Goal: Task Accomplishment & Management: Manage account settings

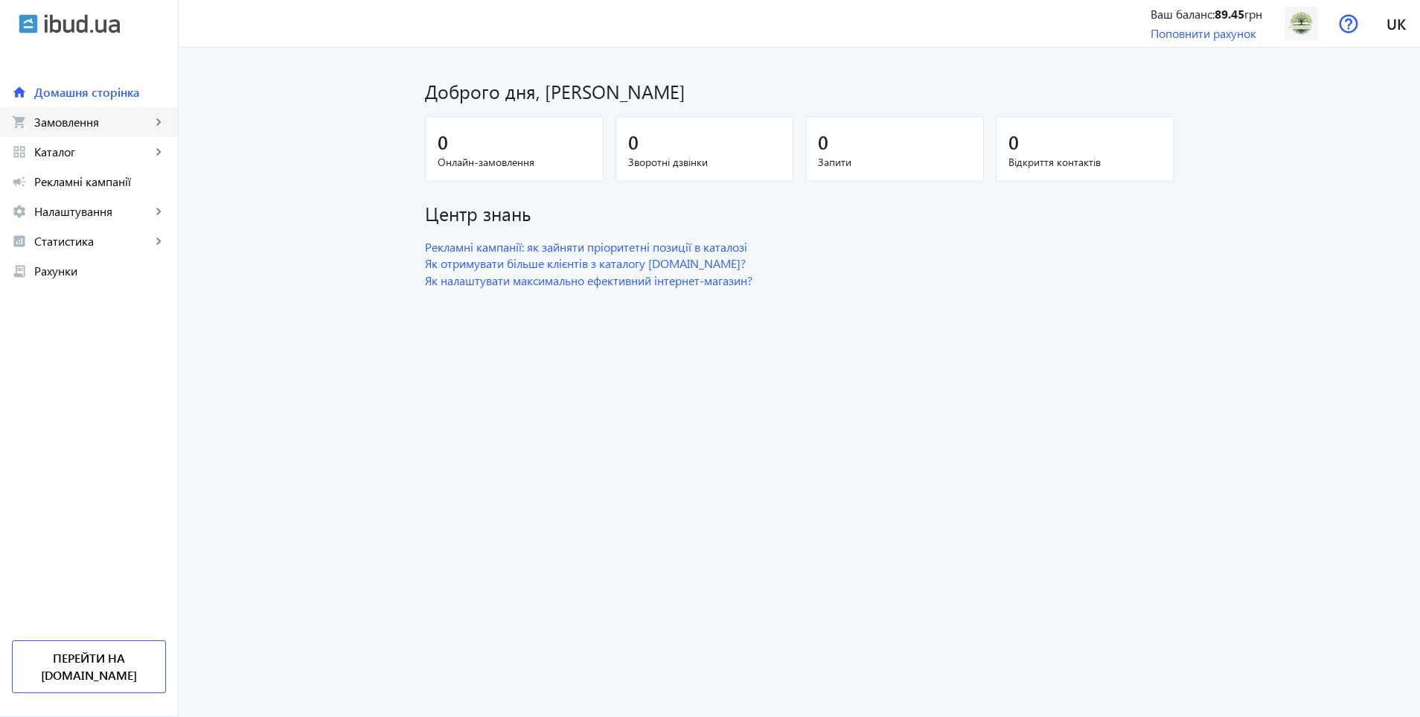
click at [101, 109] on link "shopping_cart Замовлення keyboard_arrow_right" at bounding box center [89, 122] width 178 height 30
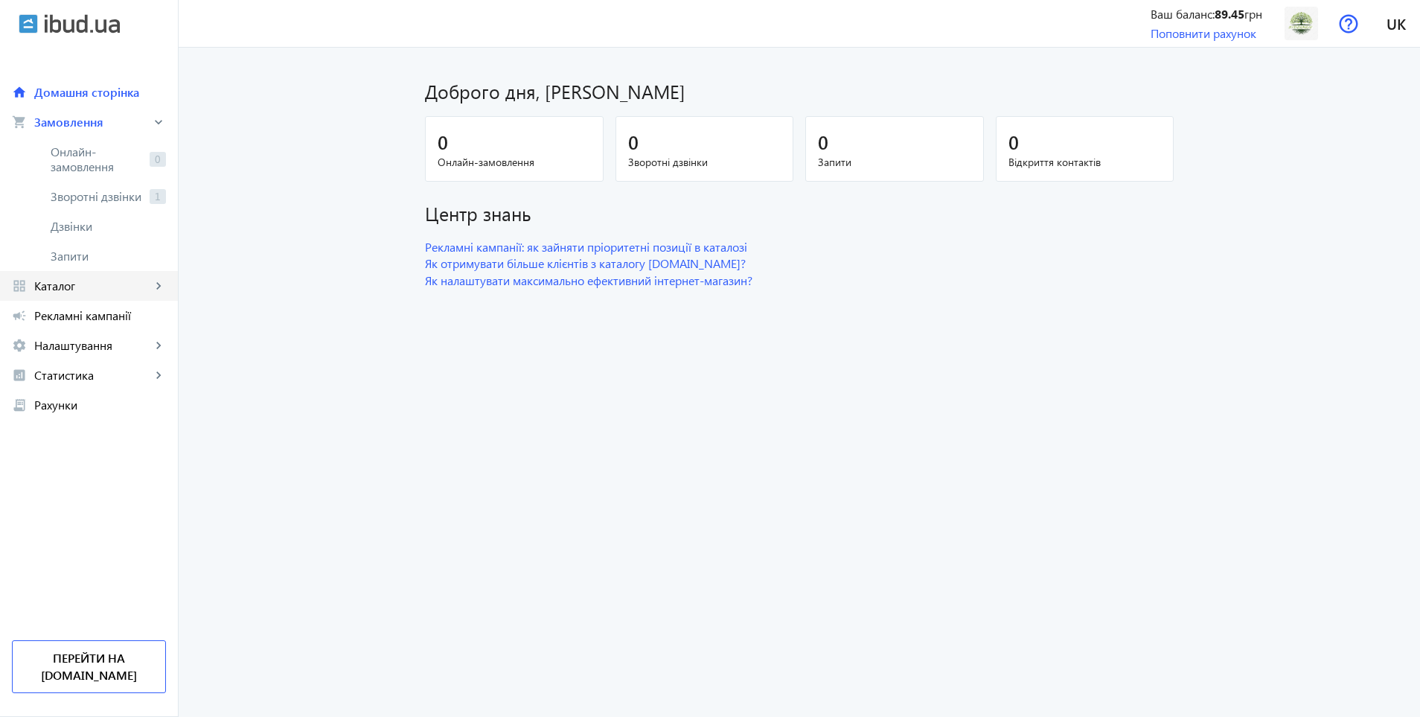
click at [103, 278] on span "Каталог" at bounding box center [92, 285] width 117 height 15
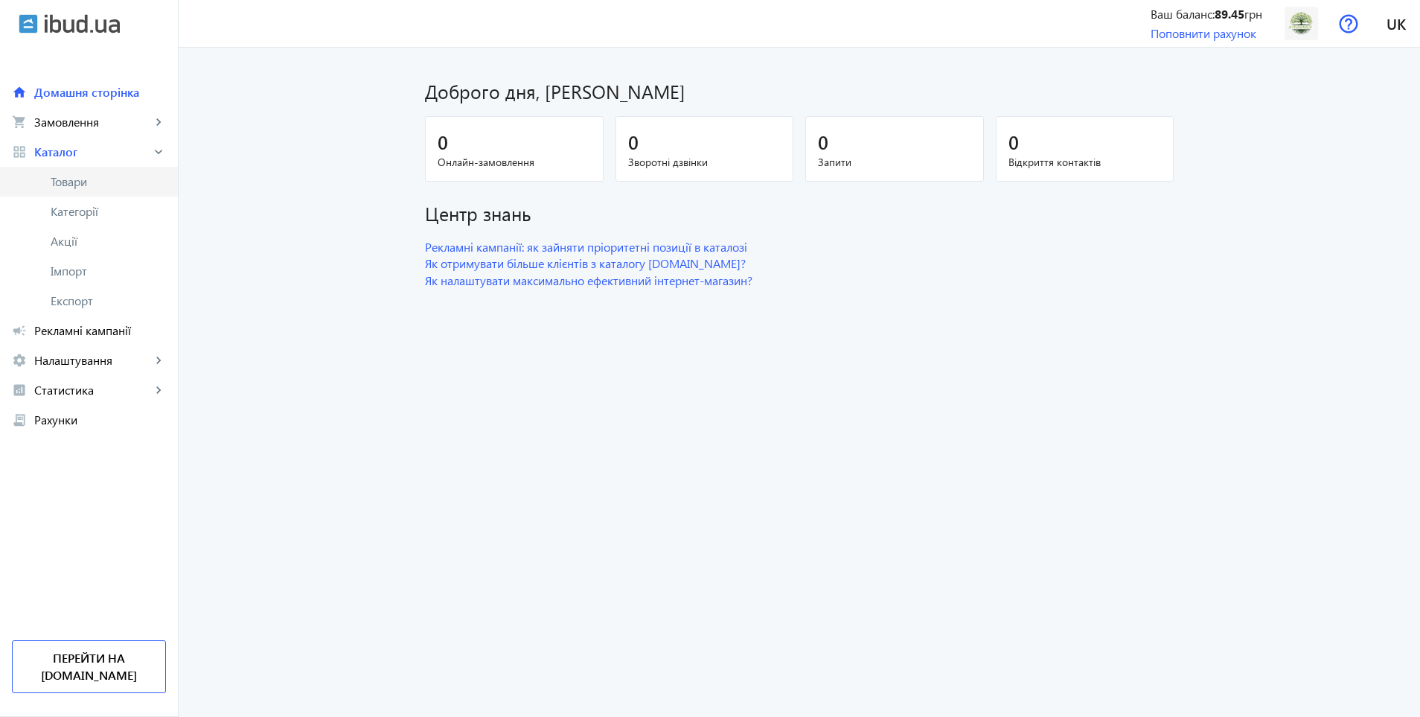
click at [95, 190] on link "Товари" at bounding box center [89, 182] width 178 height 30
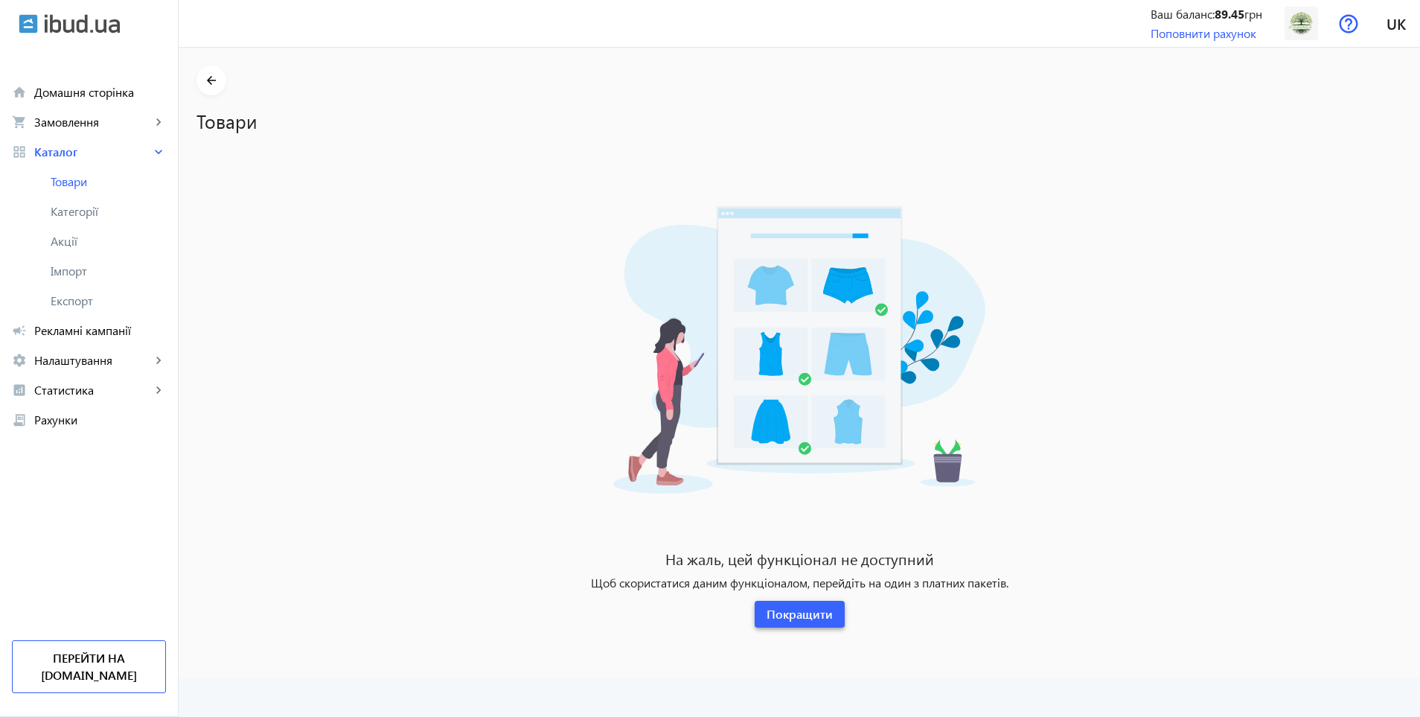
click at [816, 622] on span "Покращити" at bounding box center [800, 614] width 66 height 16
click at [797, 613] on span "Покращити" at bounding box center [800, 614] width 66 height 16
click at [116, 363] on span "Налаштування" at bounding box center [92, 360] width 117 height 15
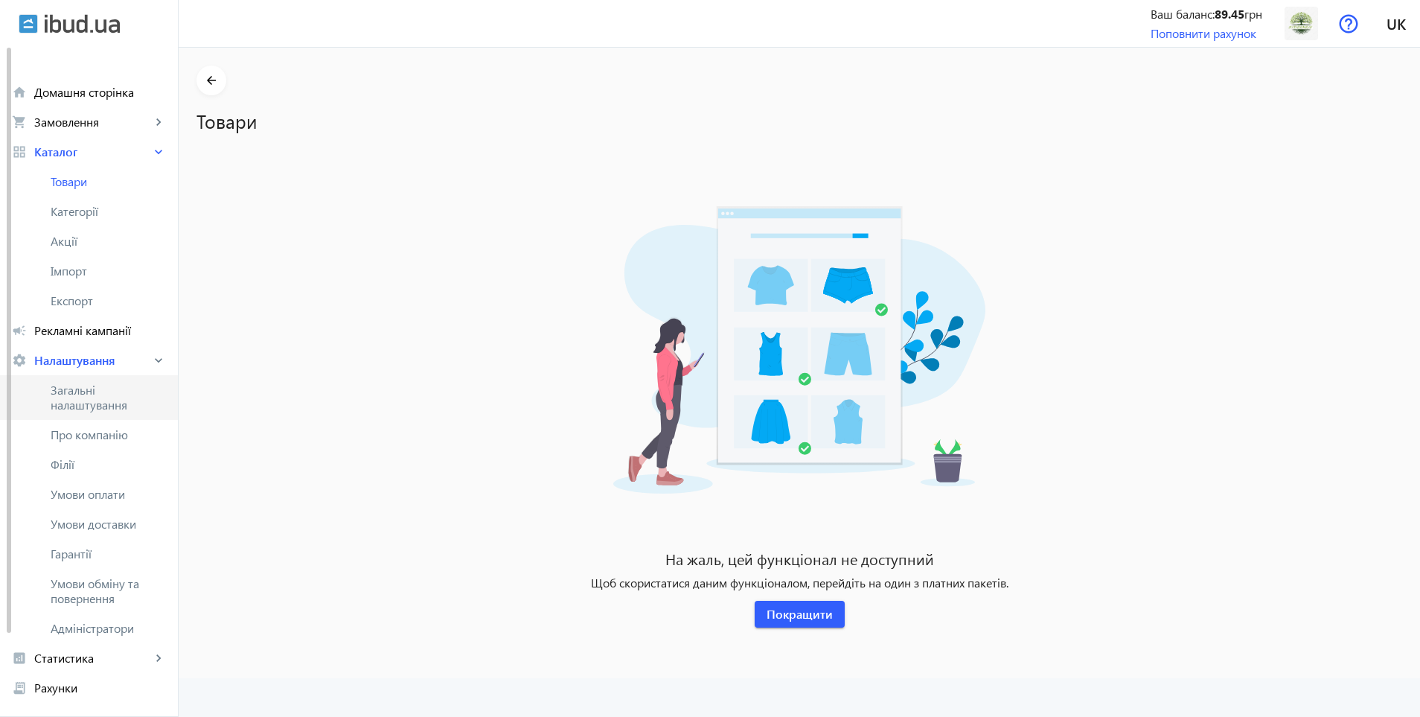
click at [98, 395] on span "Загальні налаштування" at bounding box center [108, 398] width 115 height 30
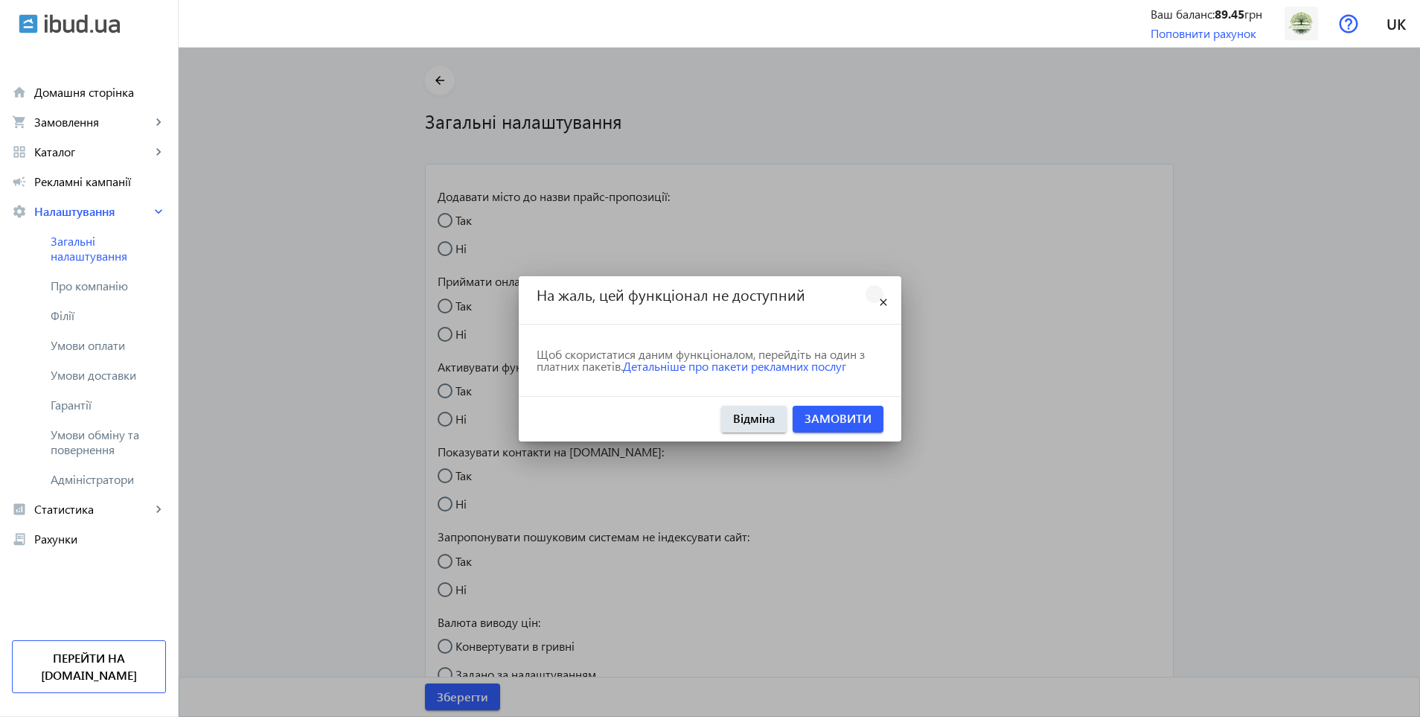
click at [884, 305] on mat-icon "close" at bounding box center [884, 303] width 18 height 18
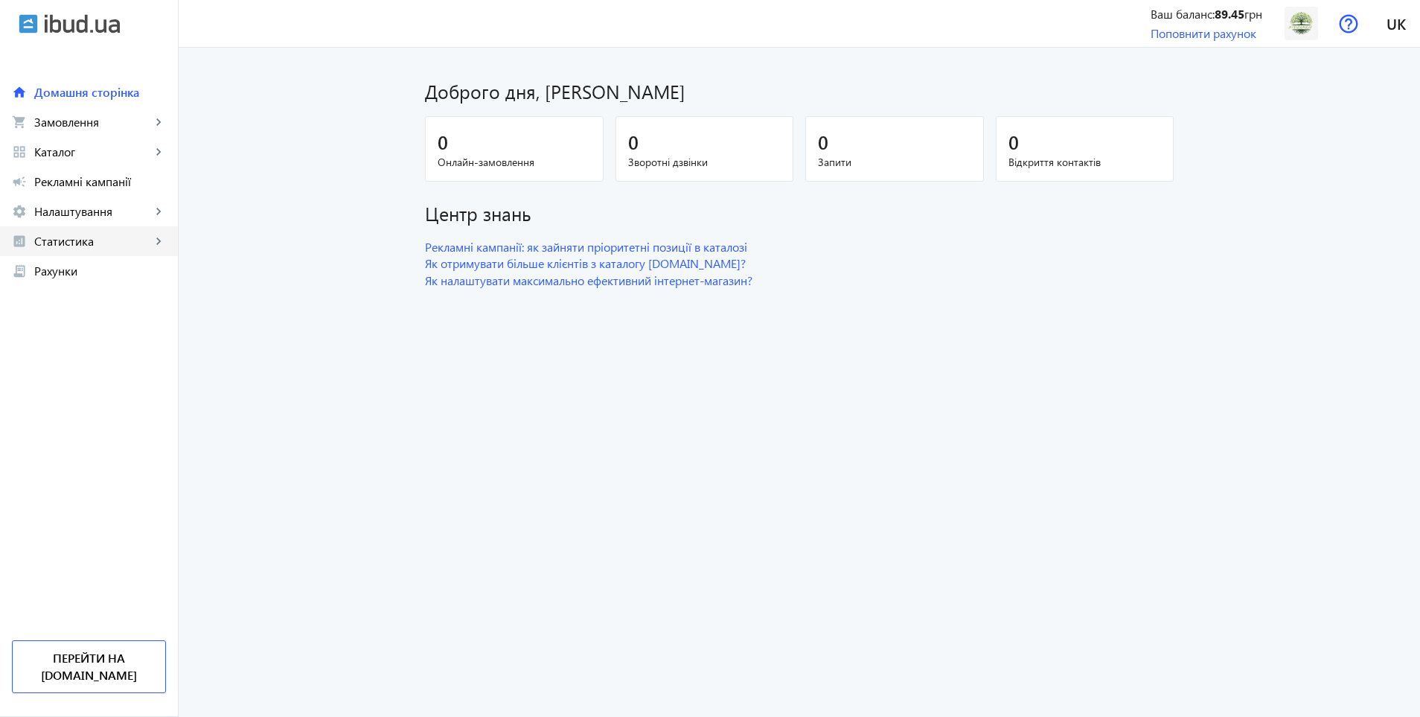
click at [68, 232] on link "analytics Статистика keyboard_arrow_right" at bounding box center [89, 241] width 178 height 30
click at [117, 209] on span "Налаштування" at bounding box center [92, 211] width 117 height 15
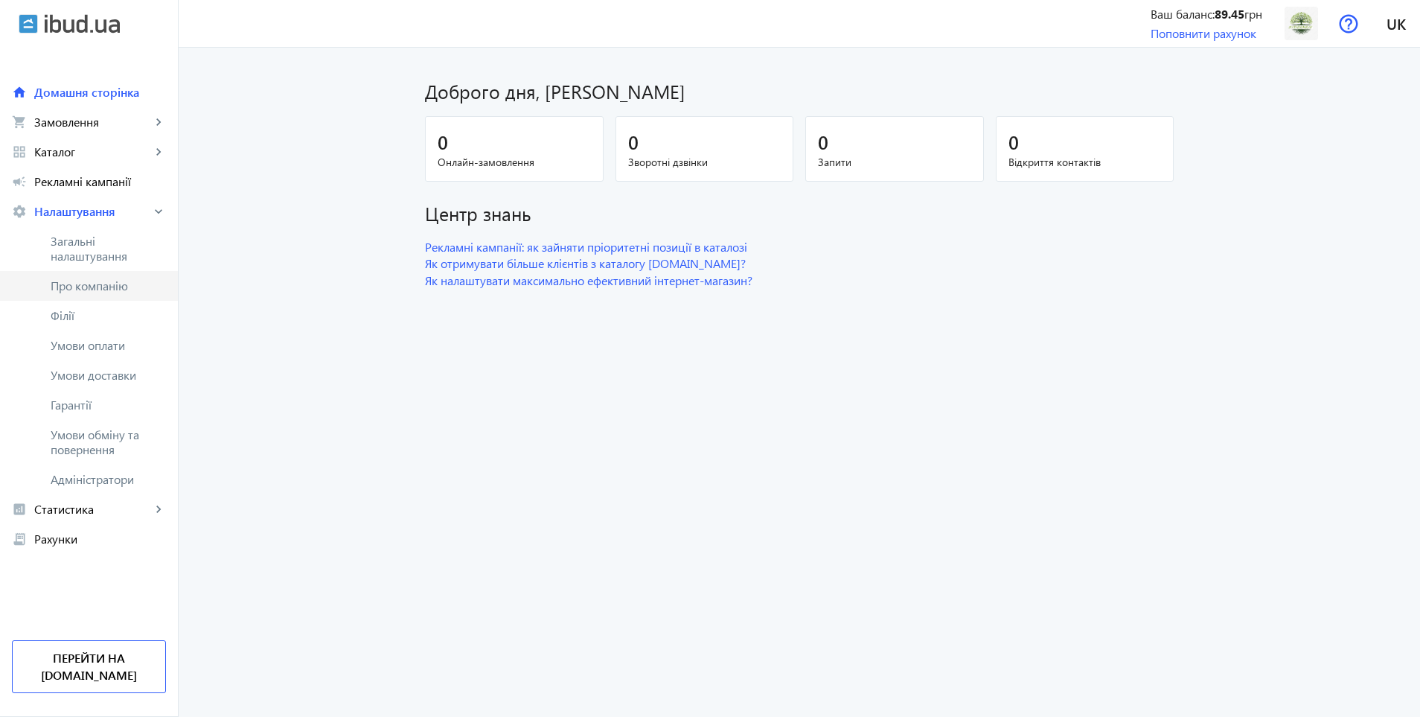
click at [86, 287] on span "Про компанію" at bounding box center [108, 285] width 115 height 15
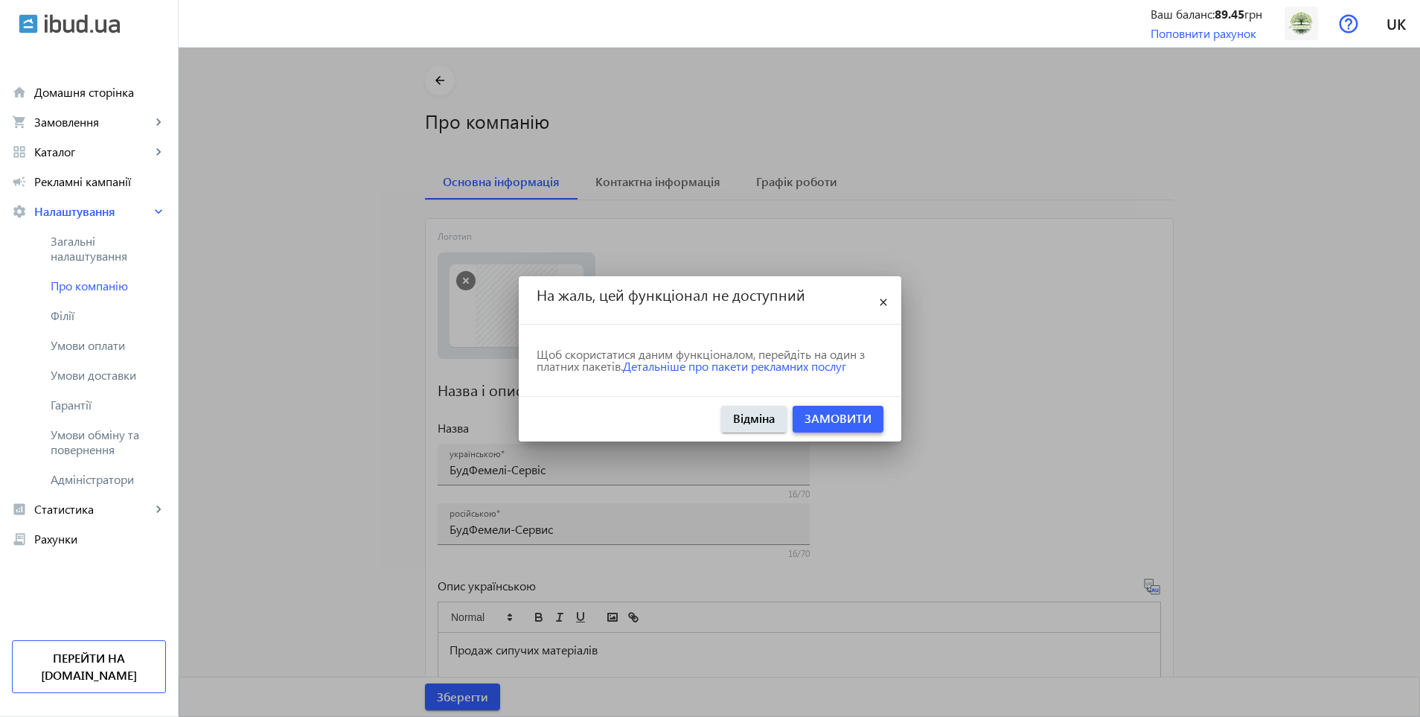
click at [803, 401] on div "Відміна Замовити" at bounding box center [710, 418] width 383 height 45
drag, startPoint x: 622, startPoint y: 147, endPoint x: 638, endPoint y: 162, distance: 22.1
click at [622, 149] on div at bounding box center [710, 358] width 1420 height 717
click at [638, 162] on div at bounding box center [710, 358] width 1420 height 717
click at [638, 185] on div at bounding box center [710, 358] width 1420 height 717
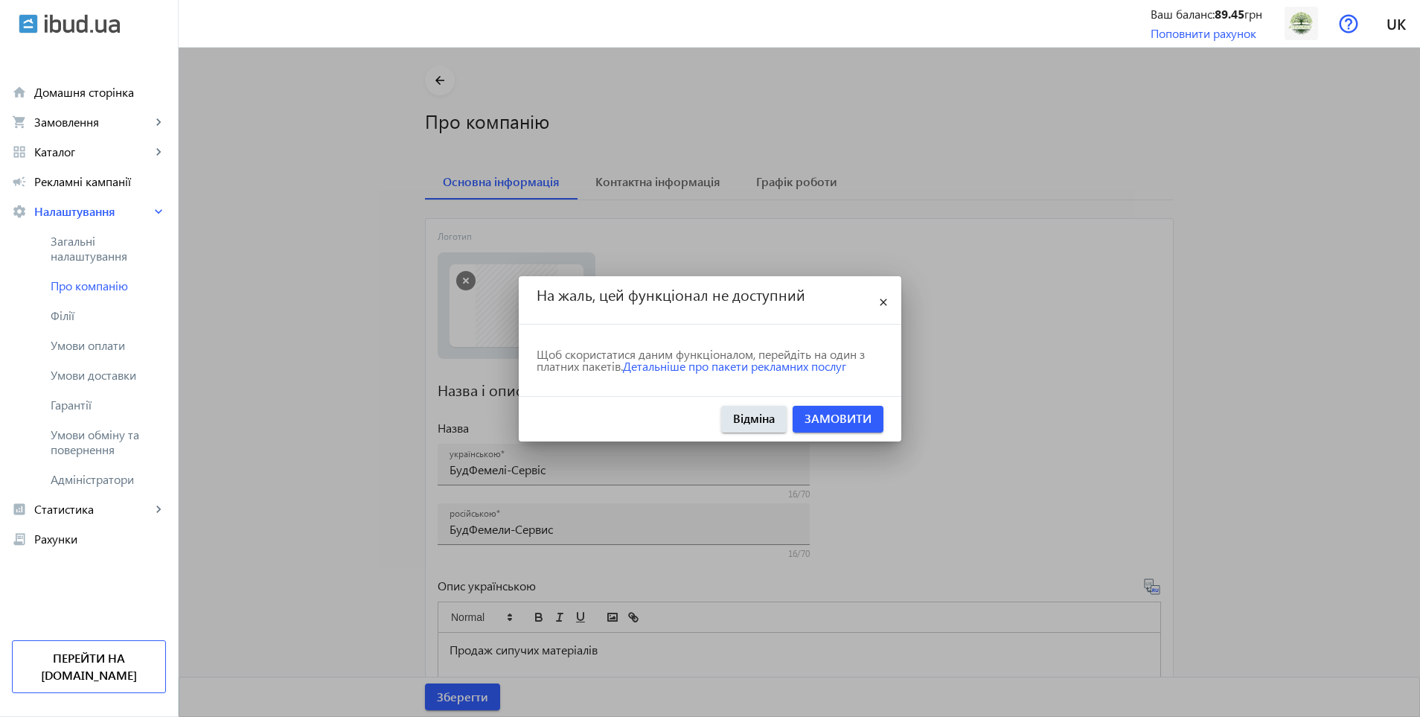
click at [637, 188] on div at bounding box center [710, 358] width 1420 height 717
click at [879, 299] on mat-icon "close" at bounding box center [884, 303] width 18 height 18
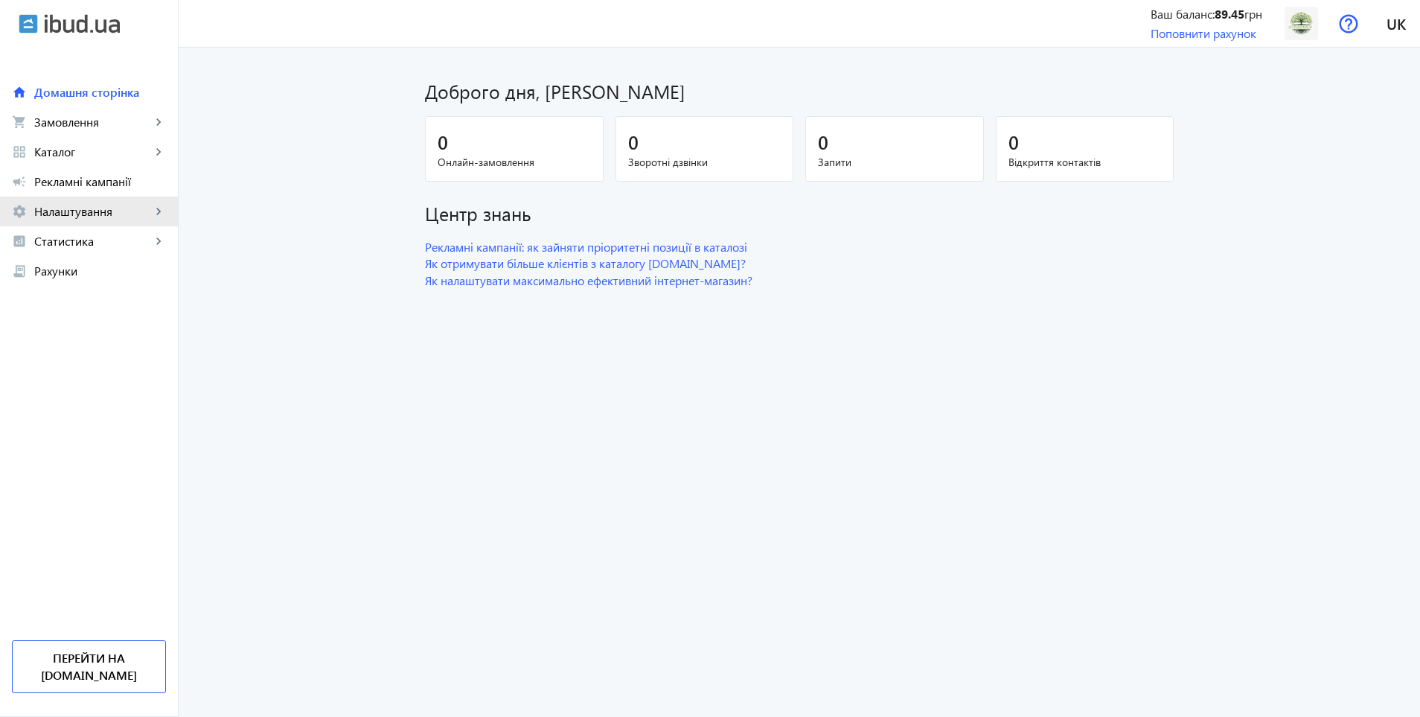
click at [81, 207] on span "Налаштування" at bounding box center [92, 211] width 117 height 15
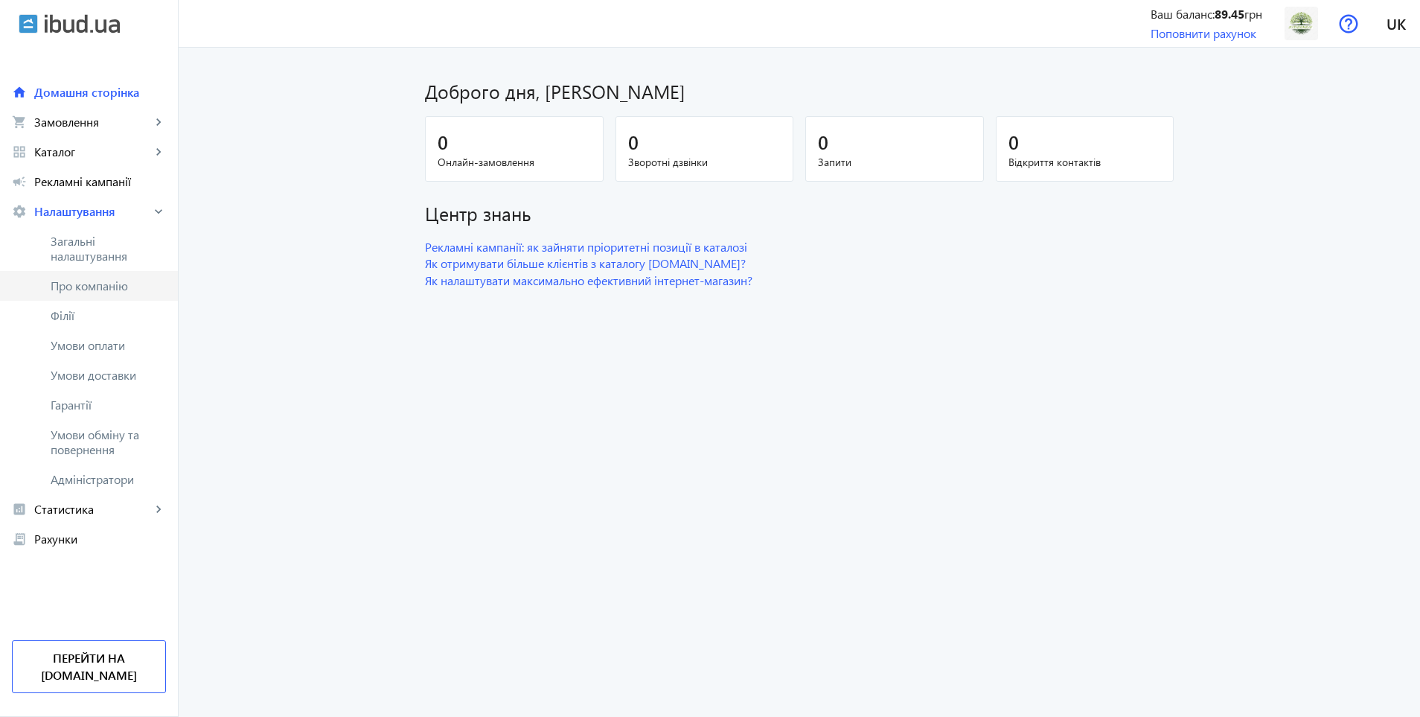
click at [98, 283] on span "Про компанію" at bounding box center [108, 285] width 115 height 15
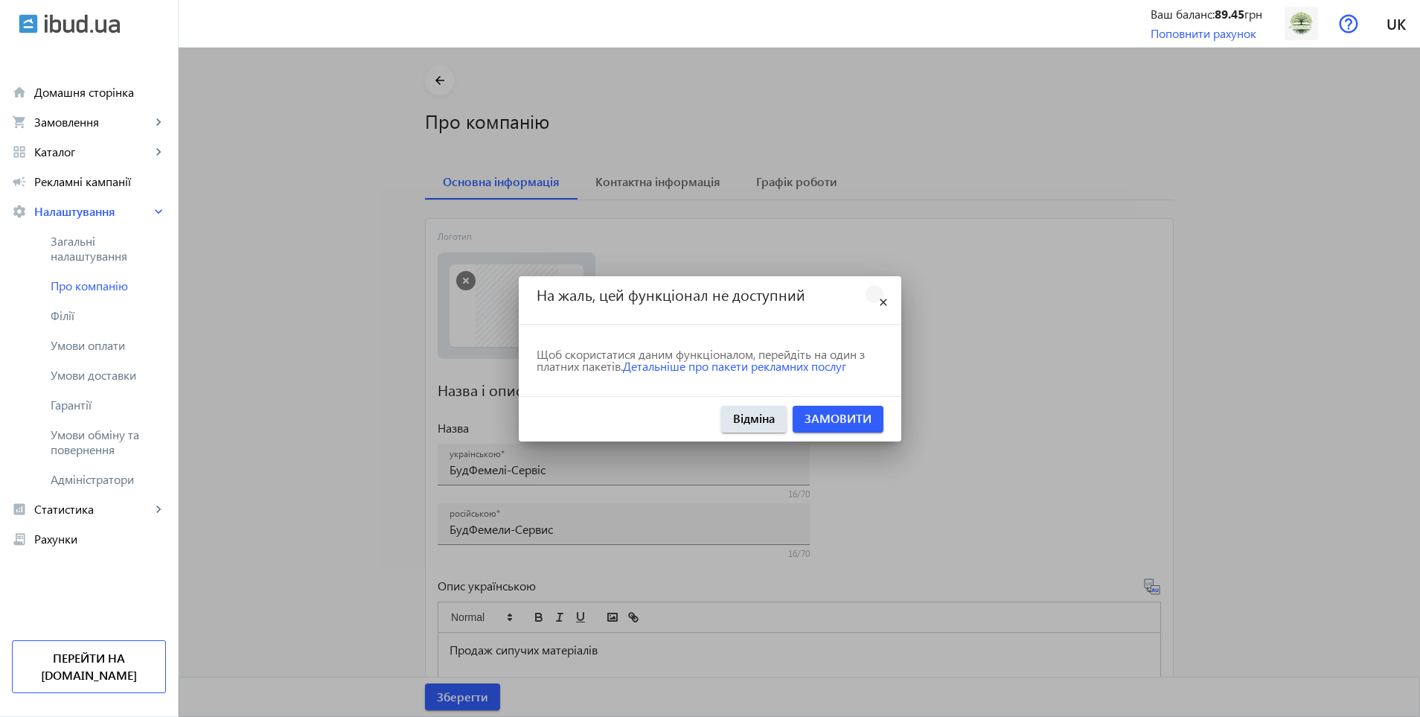
click at [880, 298] on mat-icon "close" at bounding box center [884, 303] width 18 height 18
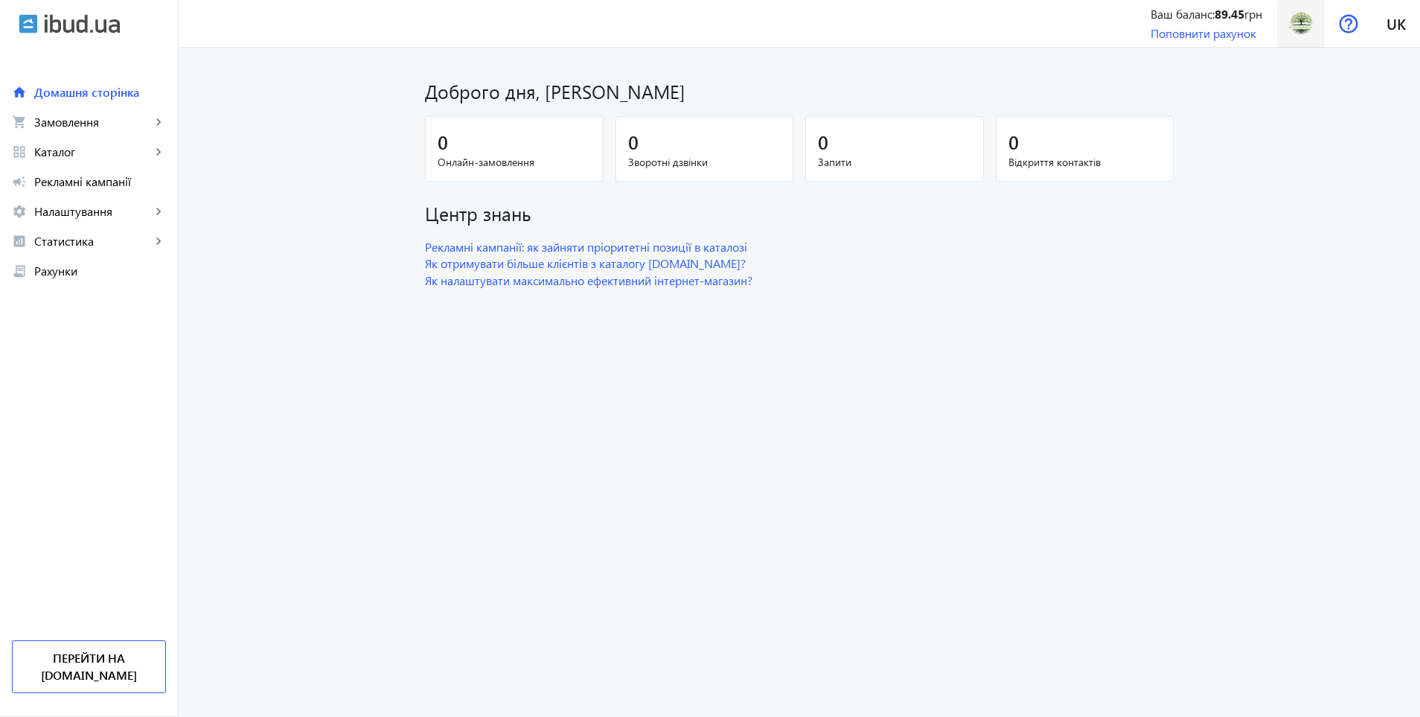
click at [1307, 24] on img at bounding box center [1302, 24] width 34 height 34
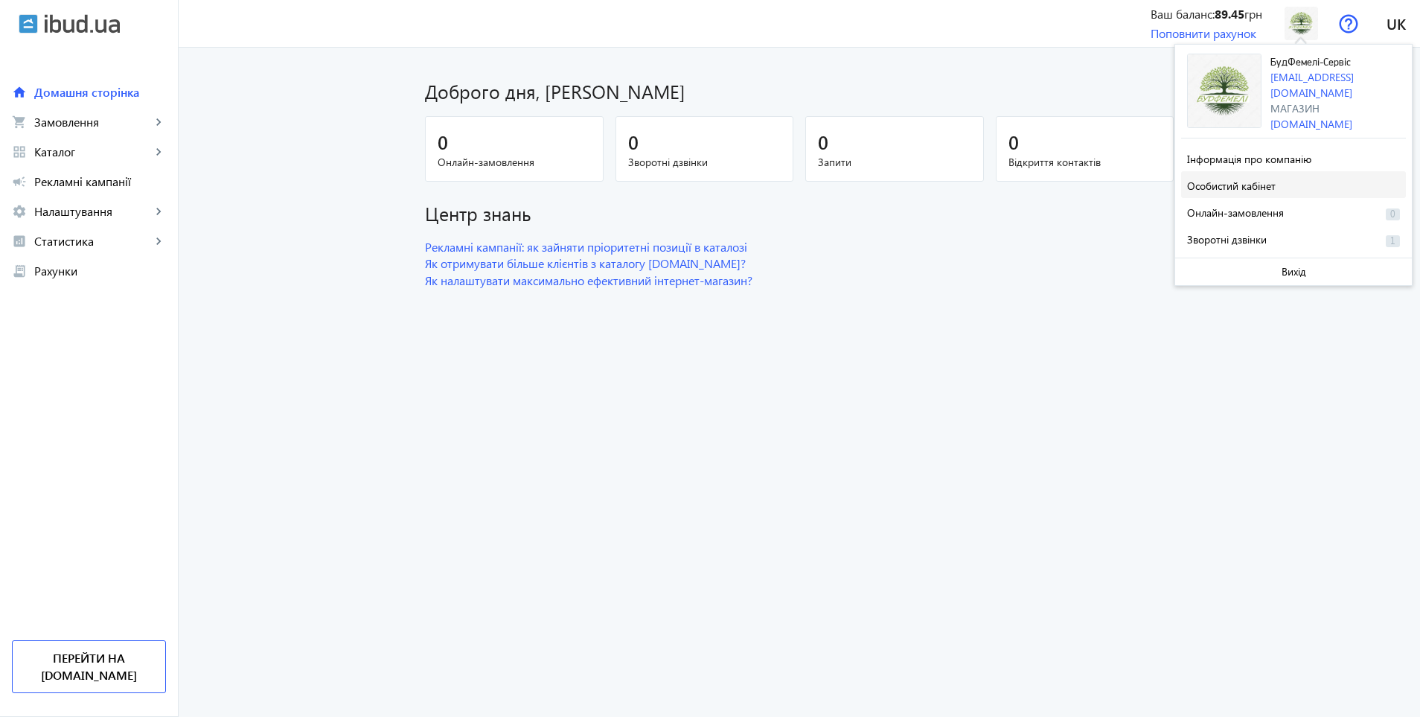
click at [1269, 179] on span "Особистий кабінет" at bounding box center [1231, 186] width 89 height 14
click at [1260, 159] on span "Інформація про компанію" at bounding box center [1249, 159] width 124 height 14
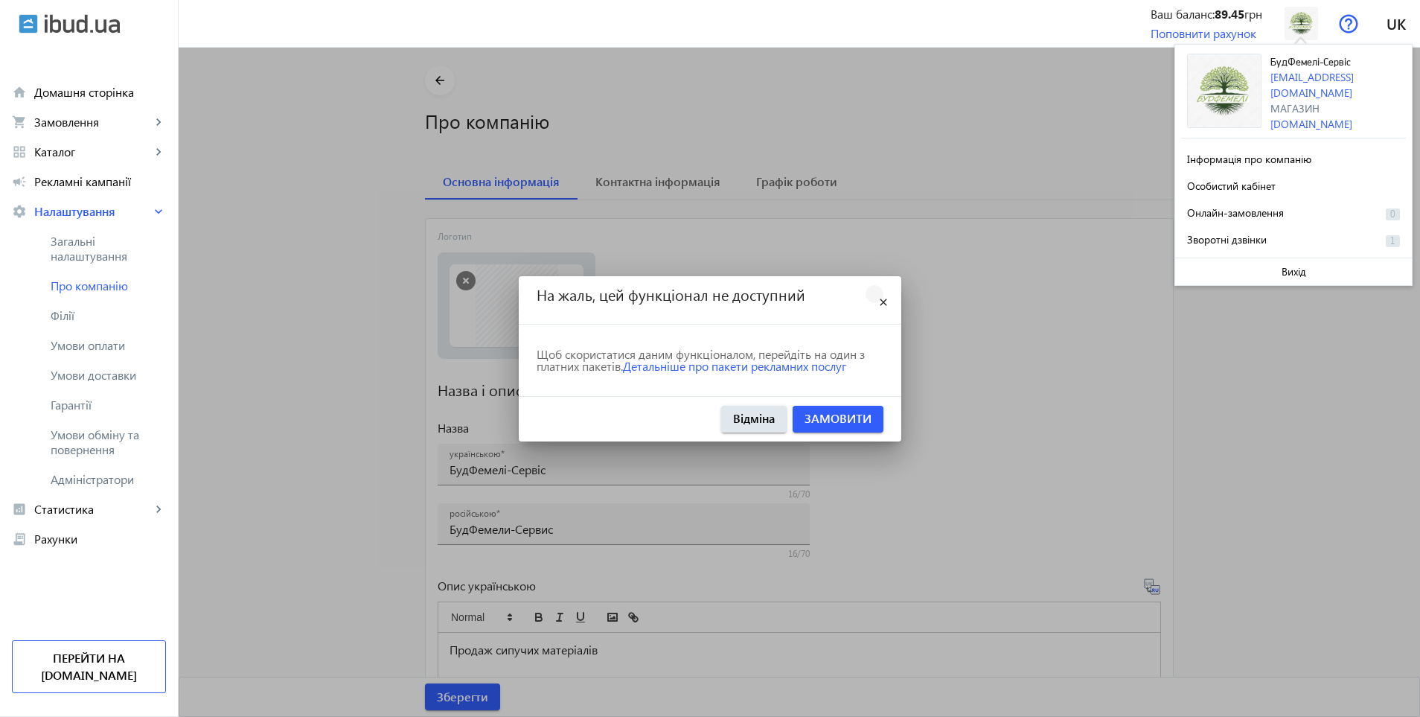
click at [890, 308] on mat-icon "close" at bounding box center [884, 303] width 18 height 18
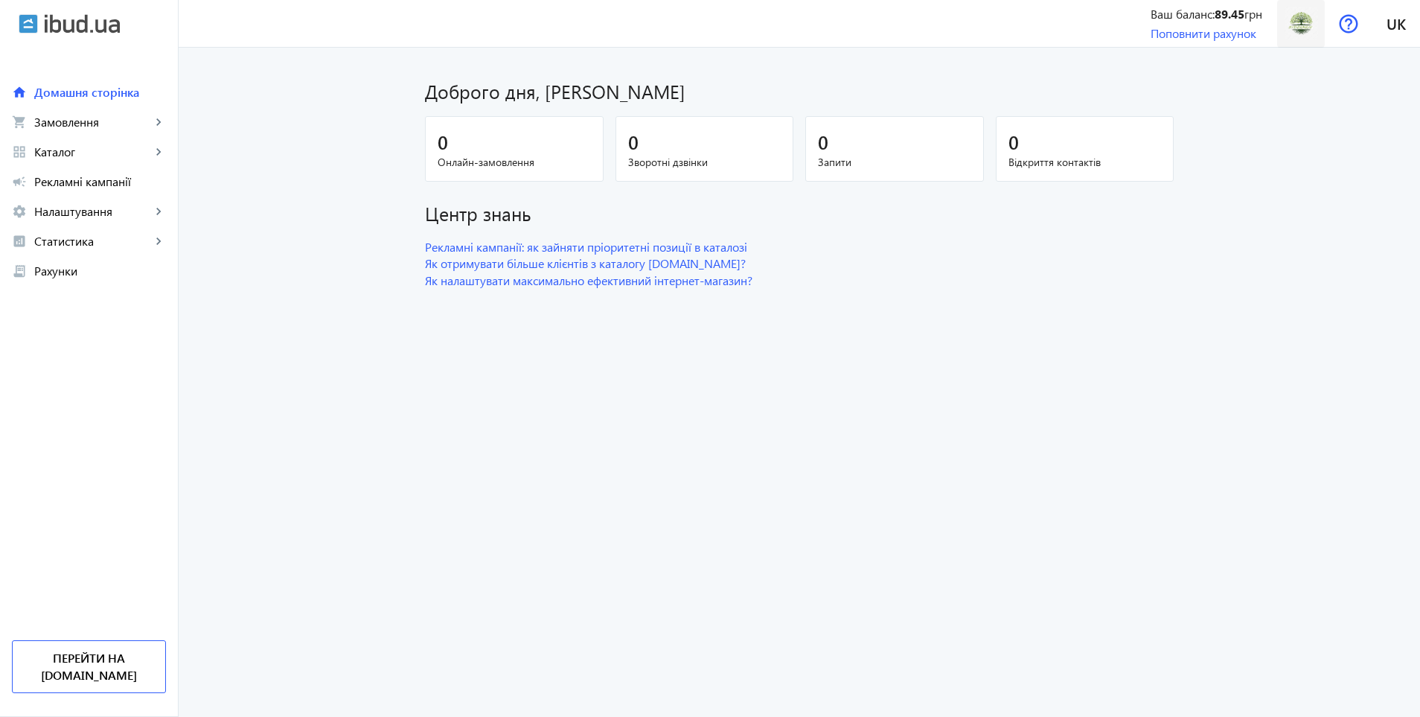
click at [1295, 18] on img at bounding box center [1302, 24] width 34 height 34
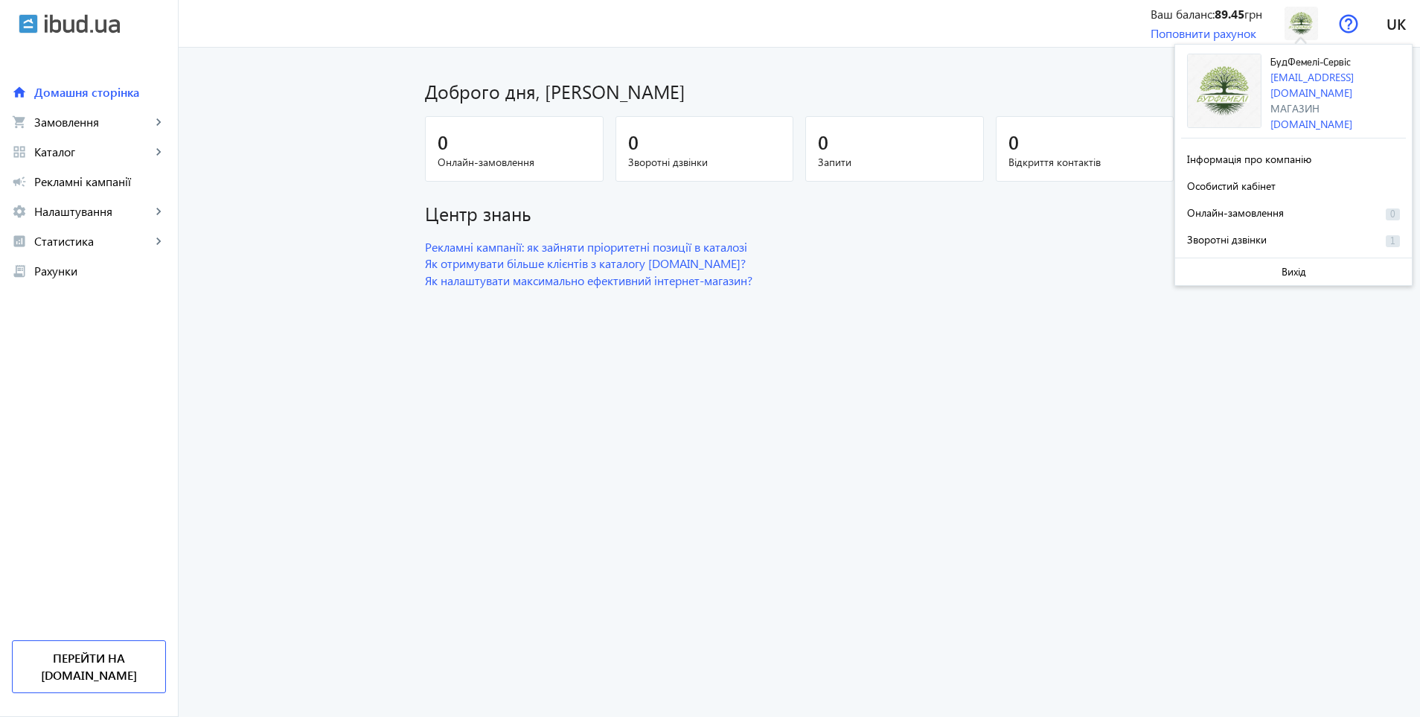
click at [1217, 76] on img at bounding box center [1224, 91] width 74 height 74
click at [1289, 153] on span "Інформація про компанію" at bounding box center [1249, 159] width 124 height 14
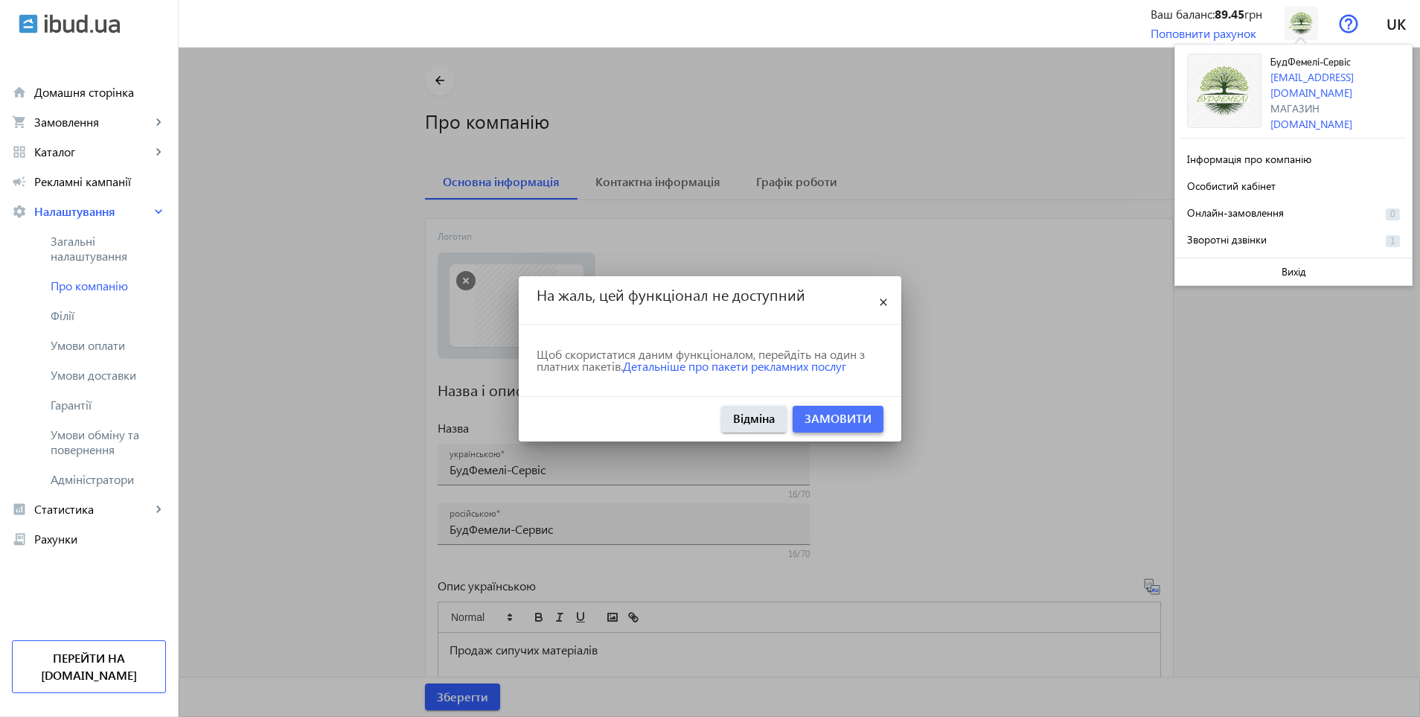
click at [838, 426] on link "Замовити" at bounding box center [838, 418] width 67 height 16
